Goal: Go to known website: Access a specific website the user already knows

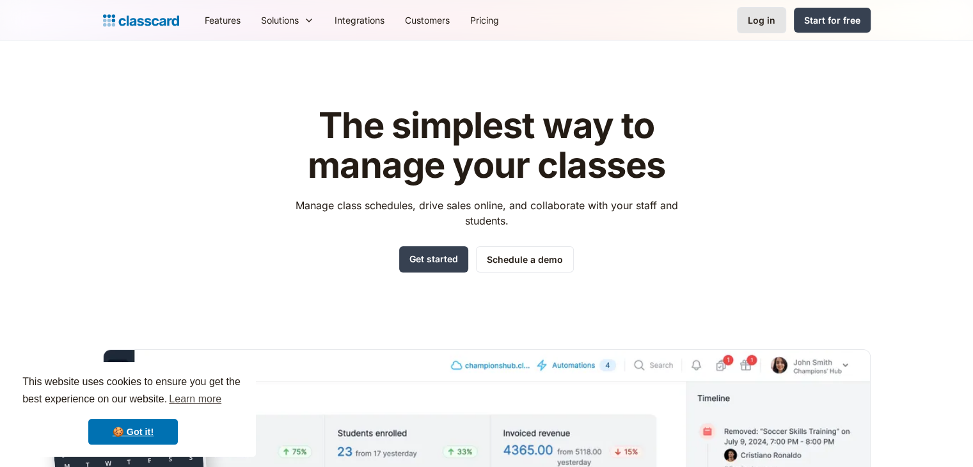
click at [778, 20] on link "Log in" at bounding box center [761, 20] width 49 height 26
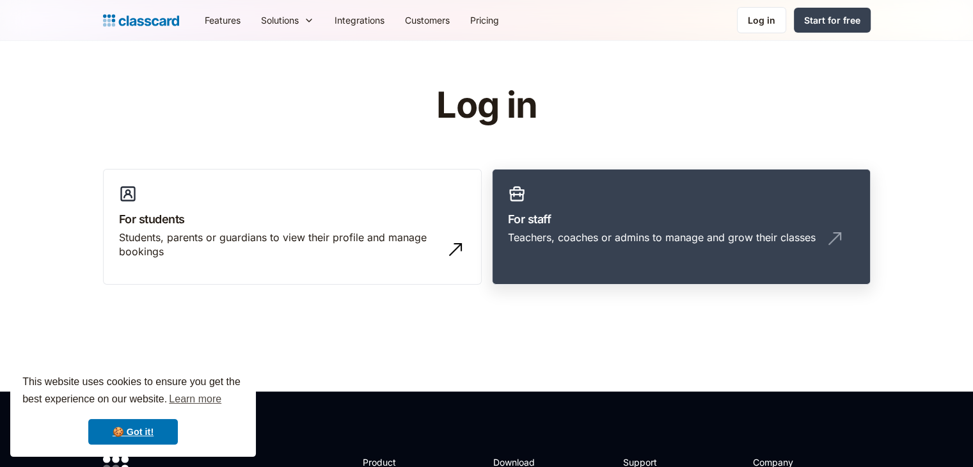
click at [705, 216] on h3 "For staff" at bounding box center [681, 218] width 347 height 17
